Goal: Task Accomplishment & Management: Manage account settings

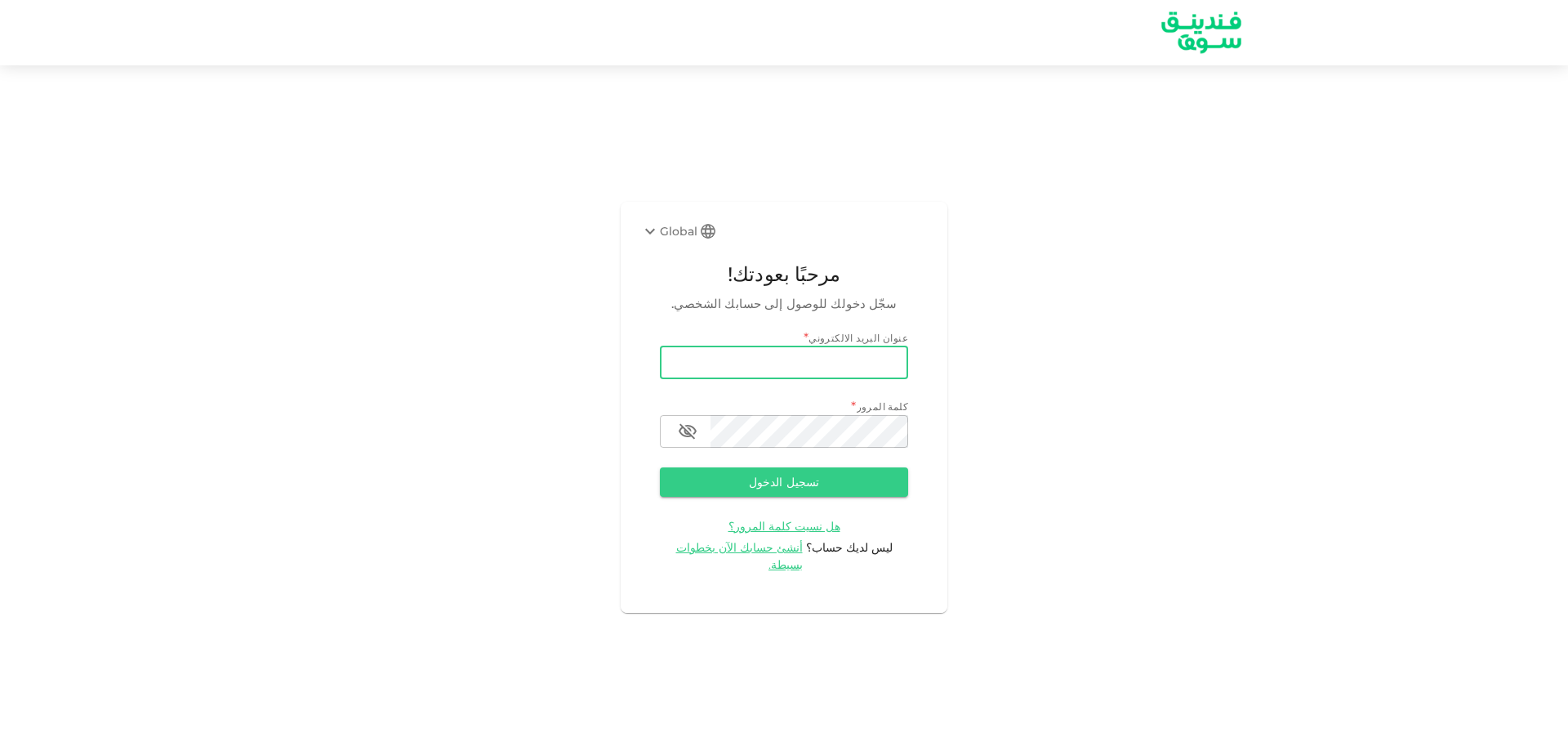
click at [738, 374] on input "email" at bounding box center [784, 362] width 248 height 32
type input "[EMAIL_ADDRESS][DOMAIN_NAME]"
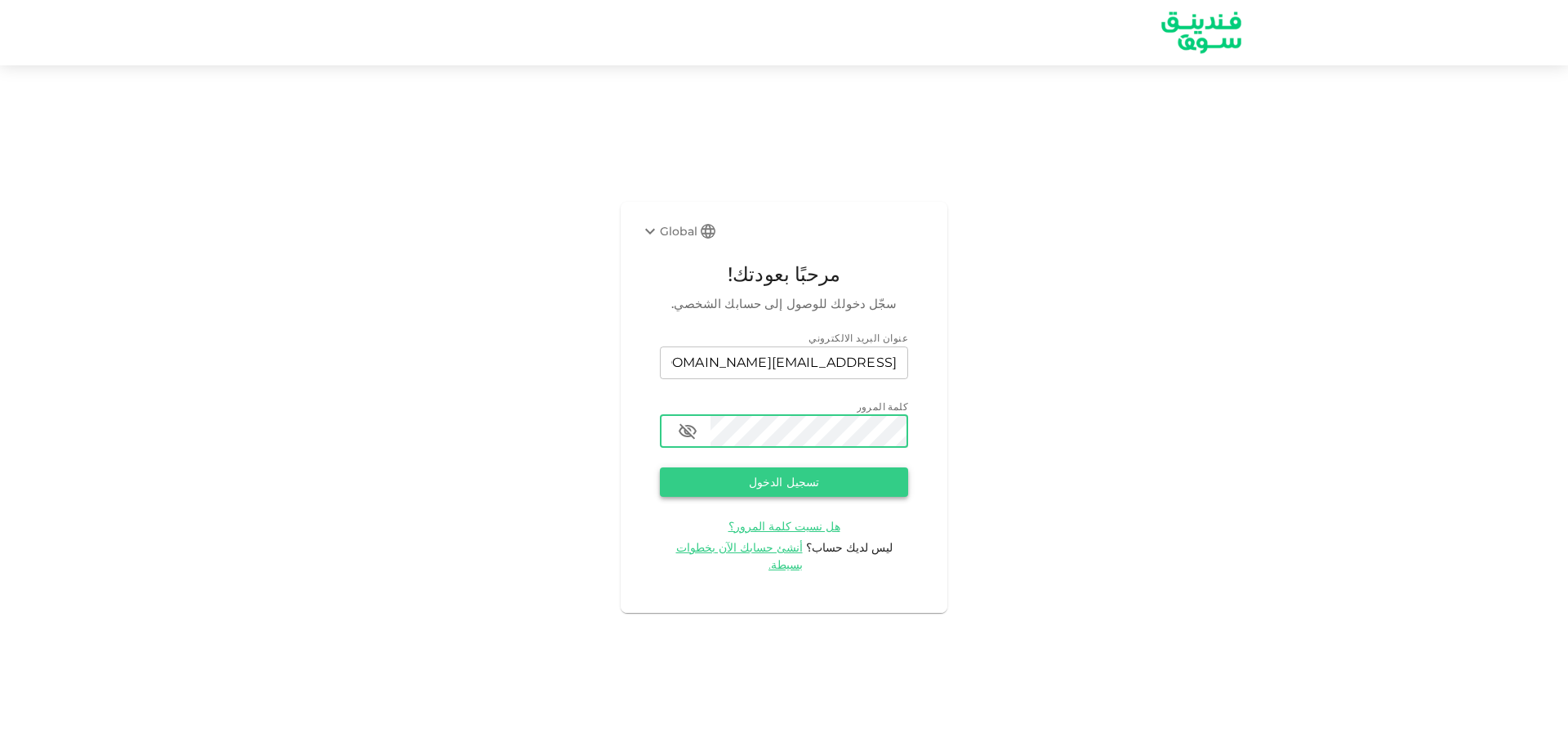
click at [723, 486] on button "تسجيل الدخول" at bounding box center [784, 482] width 248 height 30
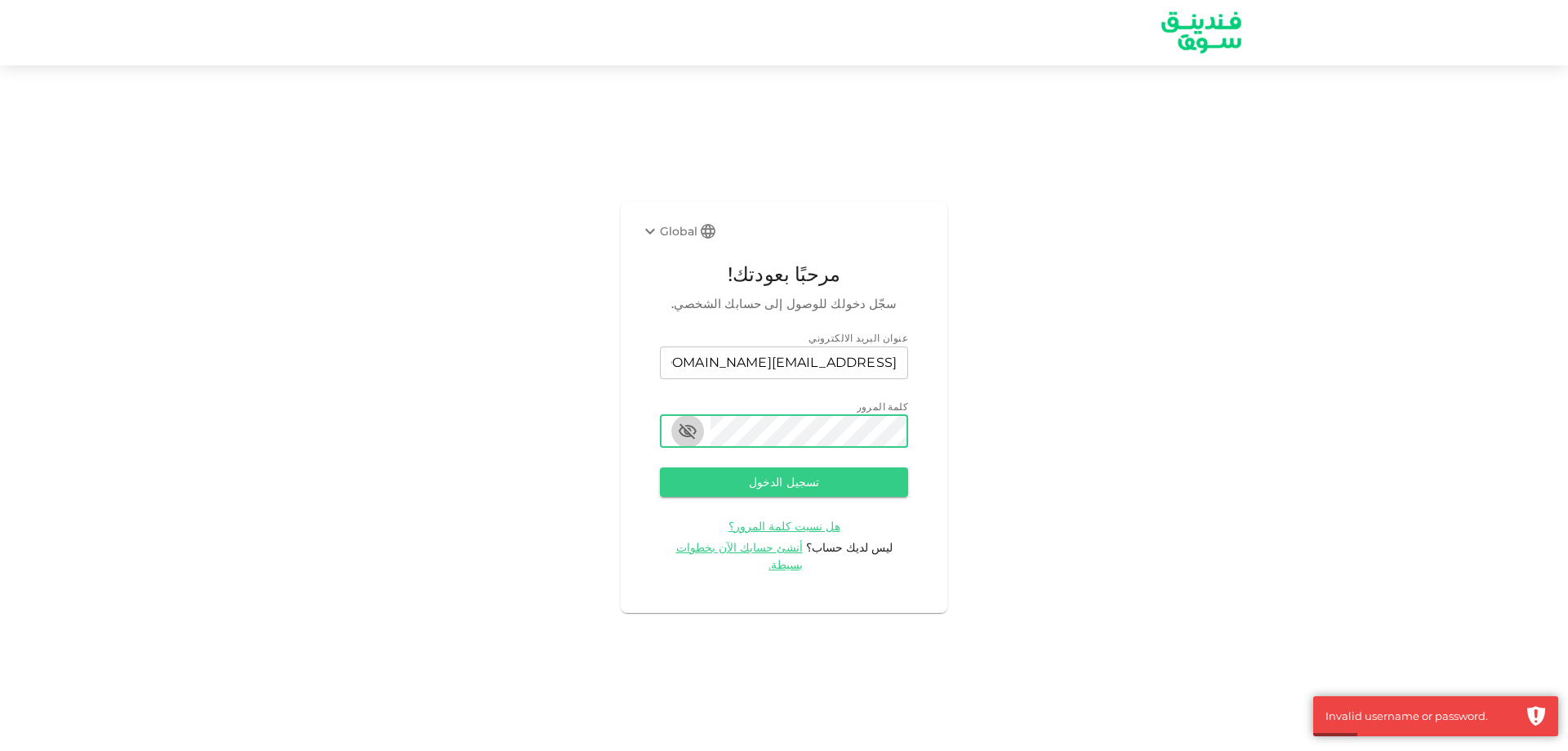
click at [686, 438] on icon "button" at bounding box center [688, 431] width 18 height 16
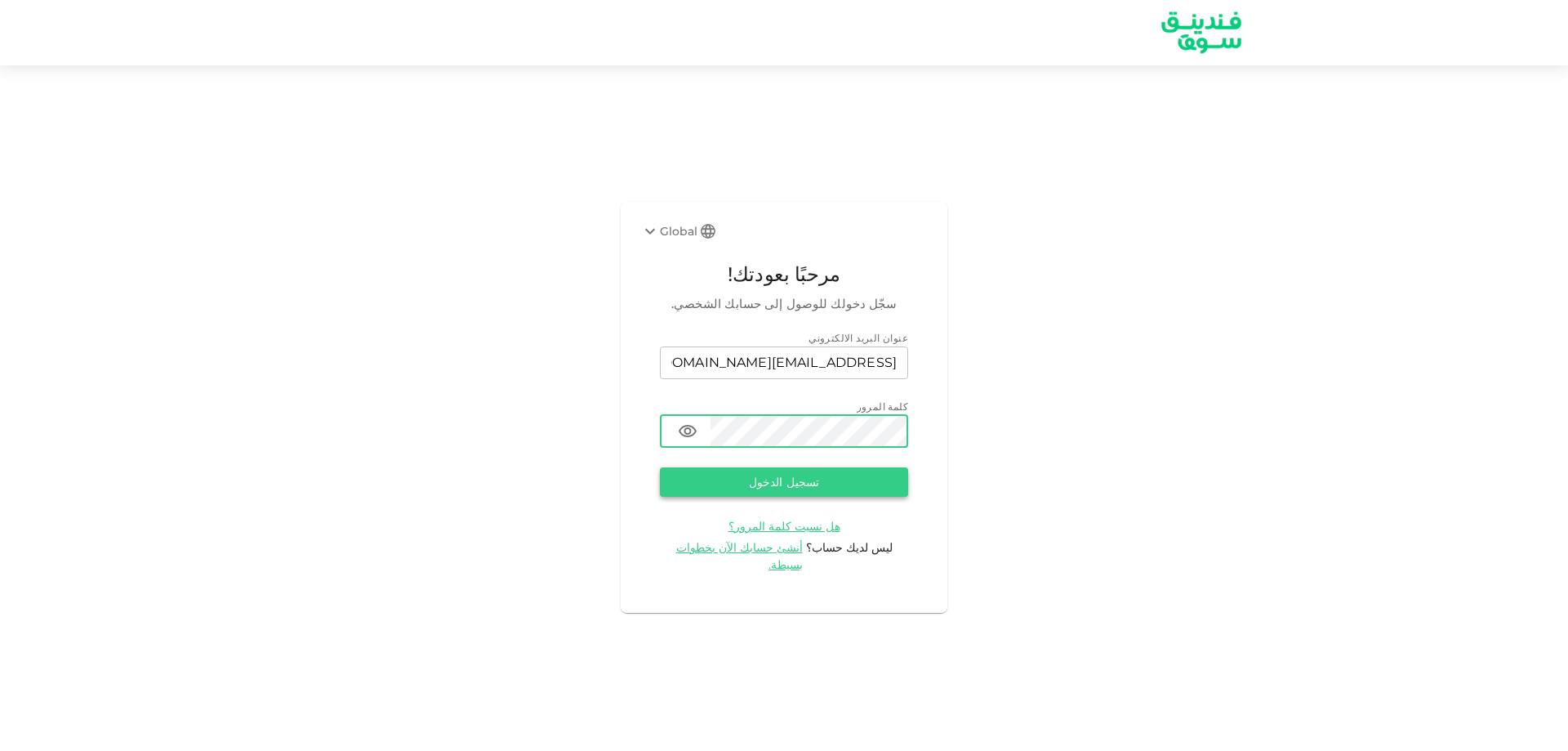
click at [827, 479] on button "تسجيل الدخول" at bounding box center [784, 482] width 248 height 30
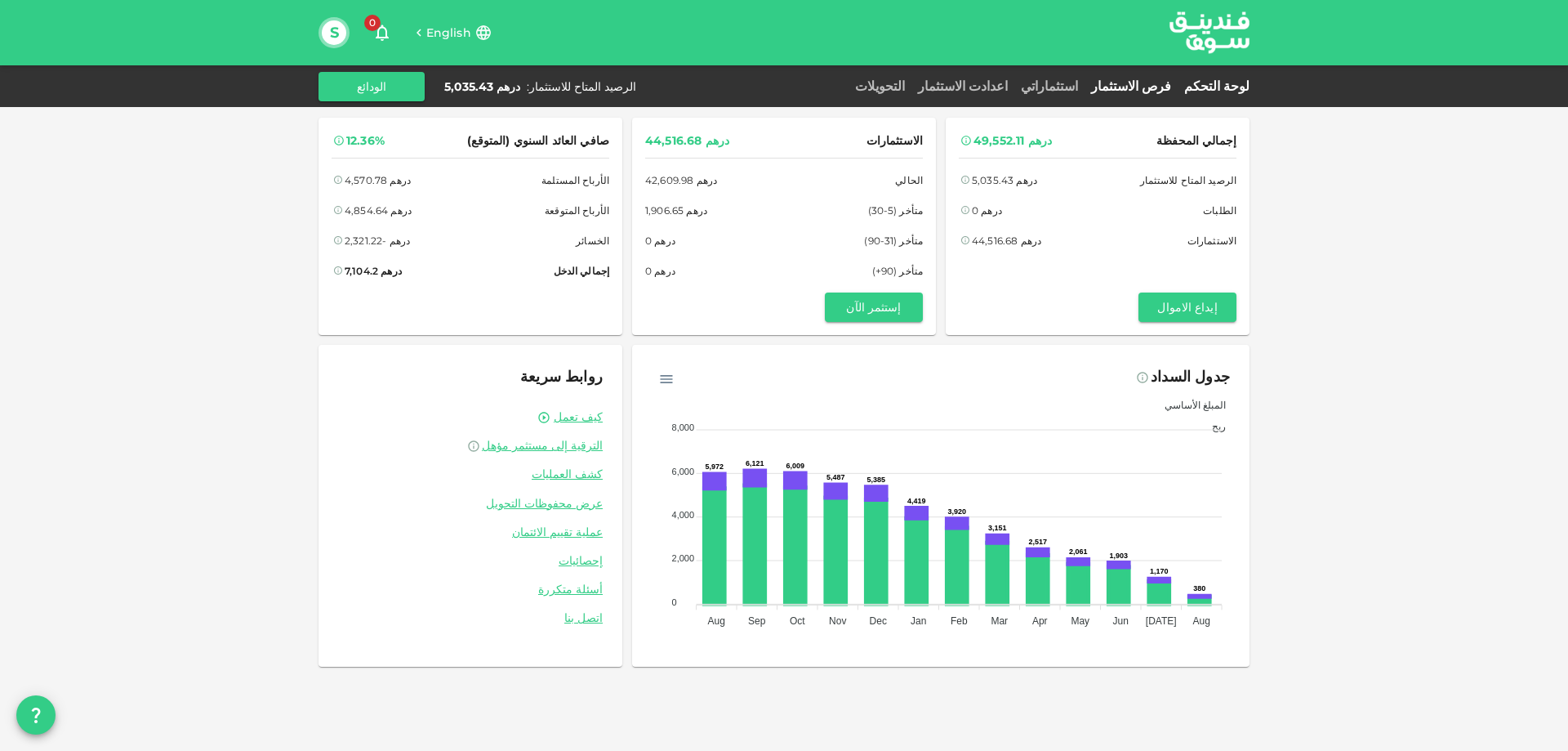
click at [1167, 81] on link "فرص الاستثمار" at bounding box center [1132, 86] width 93 height 16
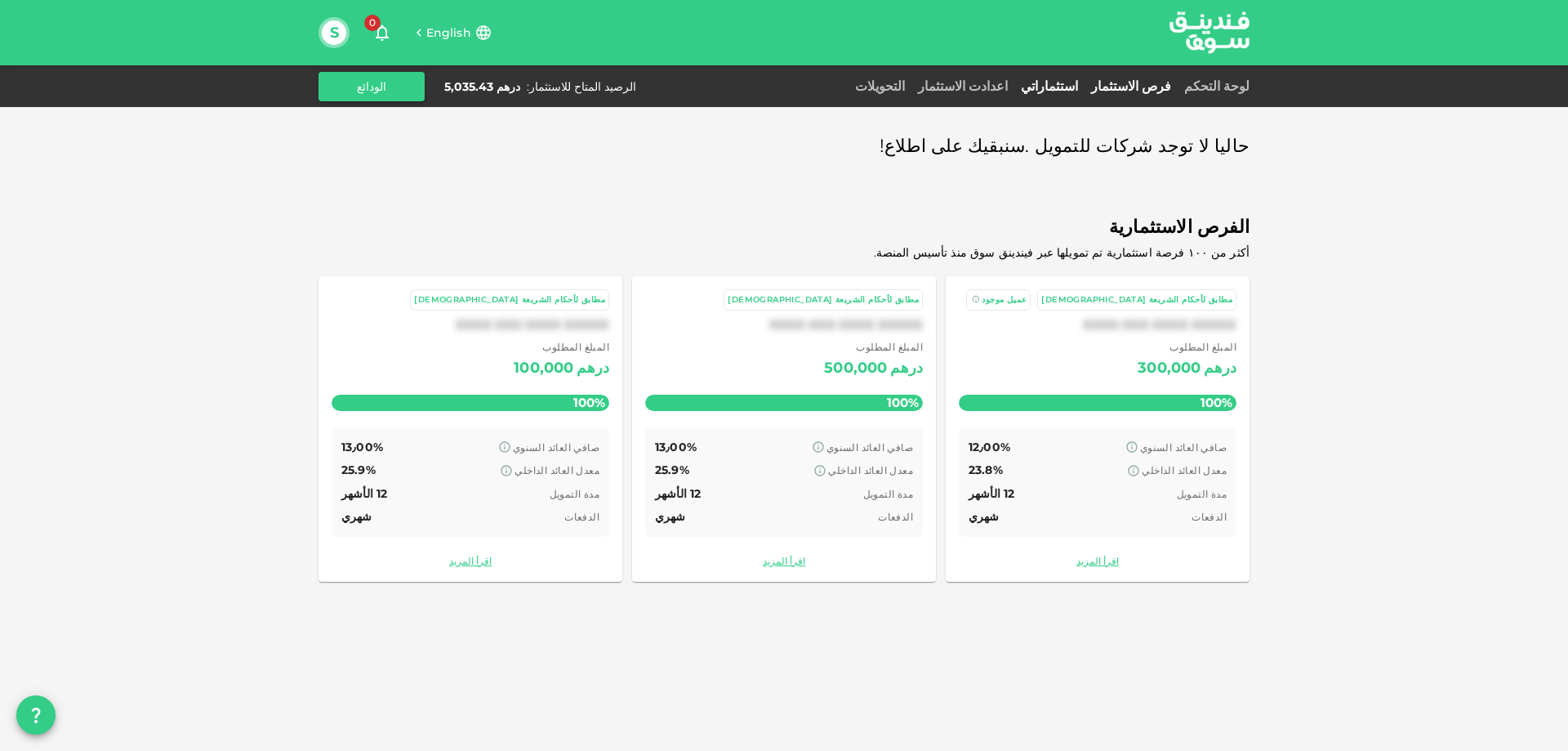
click at [1085, 84] on link "استثماراتي" at bounding box center [1050, 86] width 70 height 16
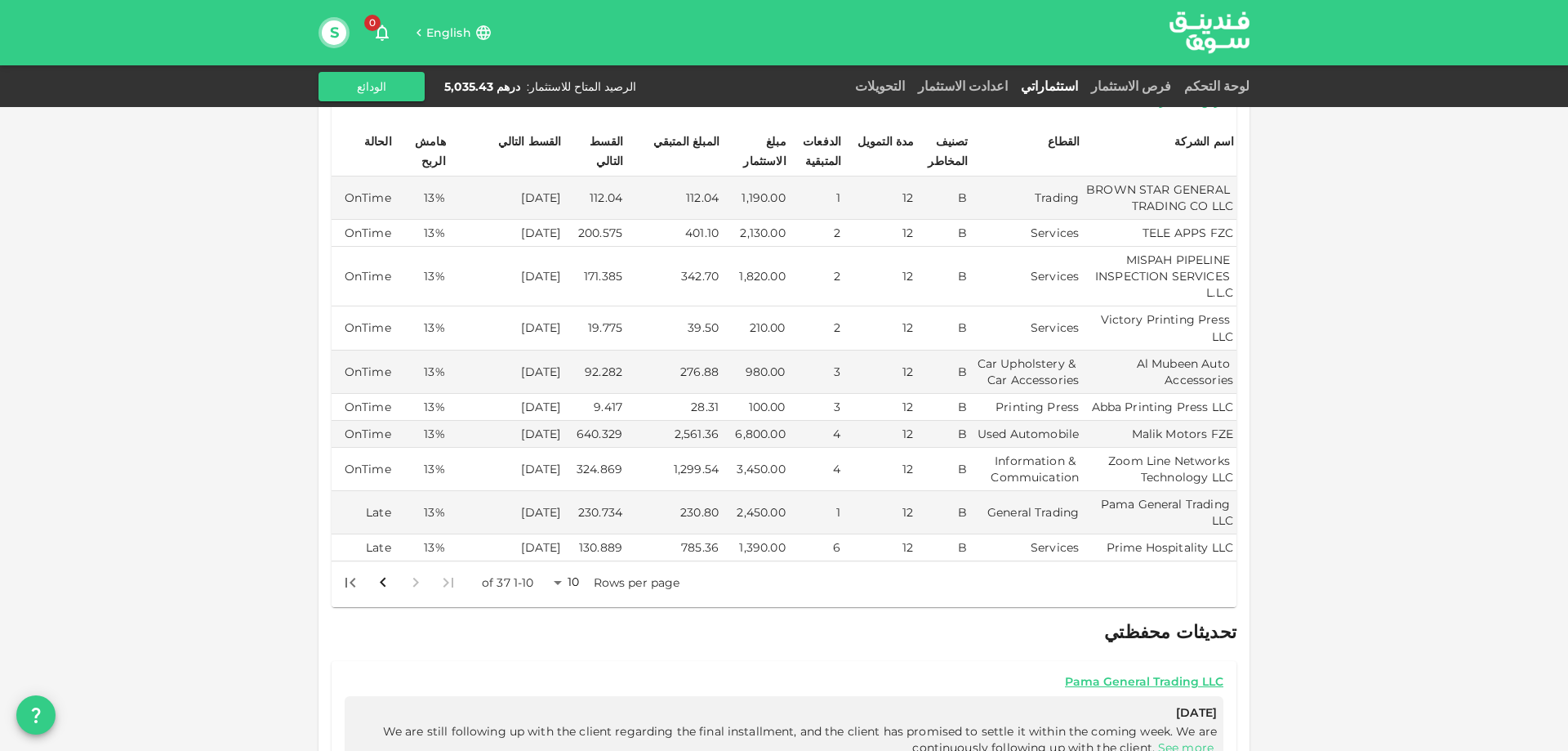
scroll to position [245, 0]
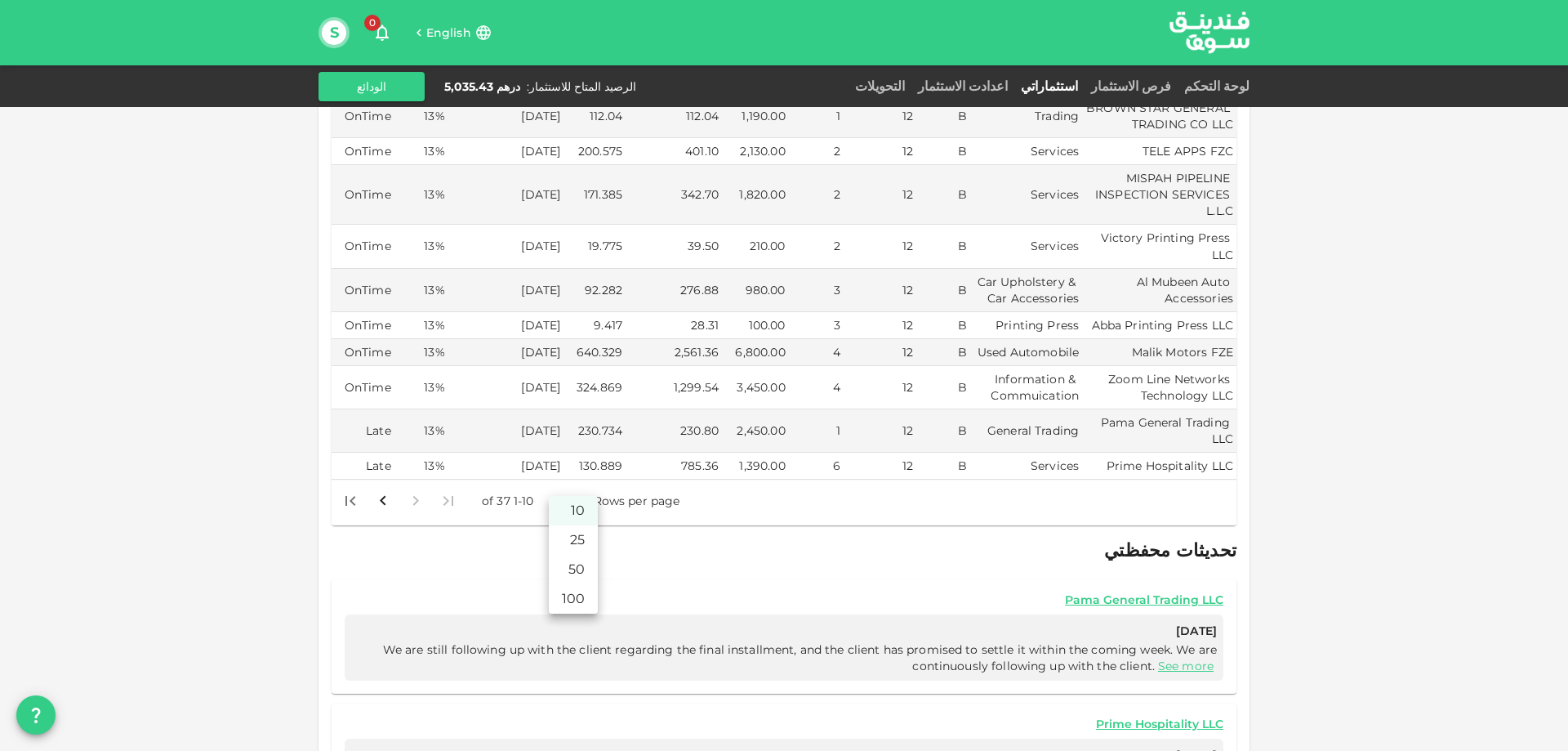
click at [562, 479] on body "English 0 S لوحة التحكم فرص الاستثمار استثماراتي اعدادت الاستثمار التحويلات الر…" at bounding box center [784, 375] width 1568 height 751
click at [582, 566] on li "50" at bounding box center [573, 570] width 49 height 30
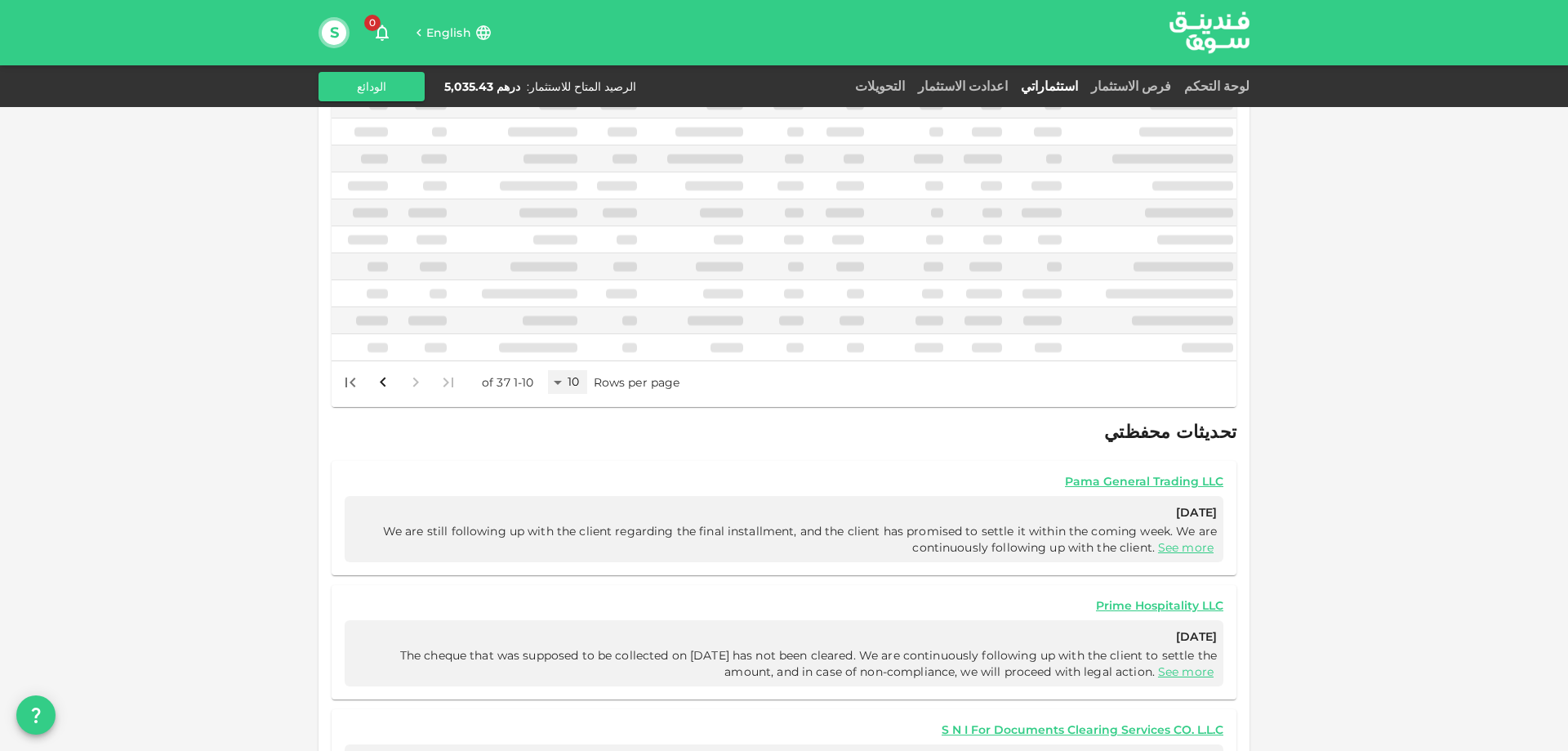
type input "50"
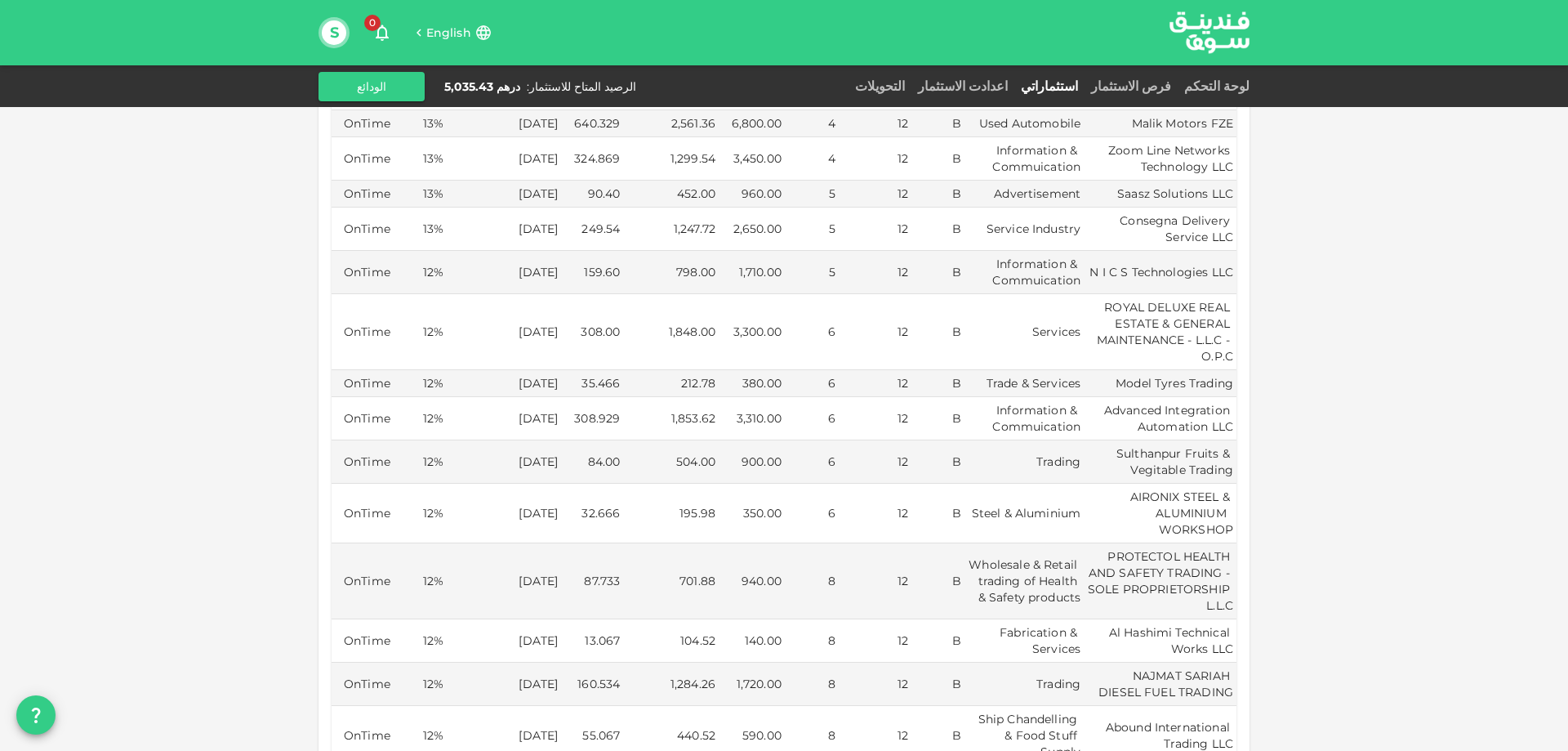
scroll to position [571, 0]
